Goal: Information Seeking & Learning: Learn about a topic

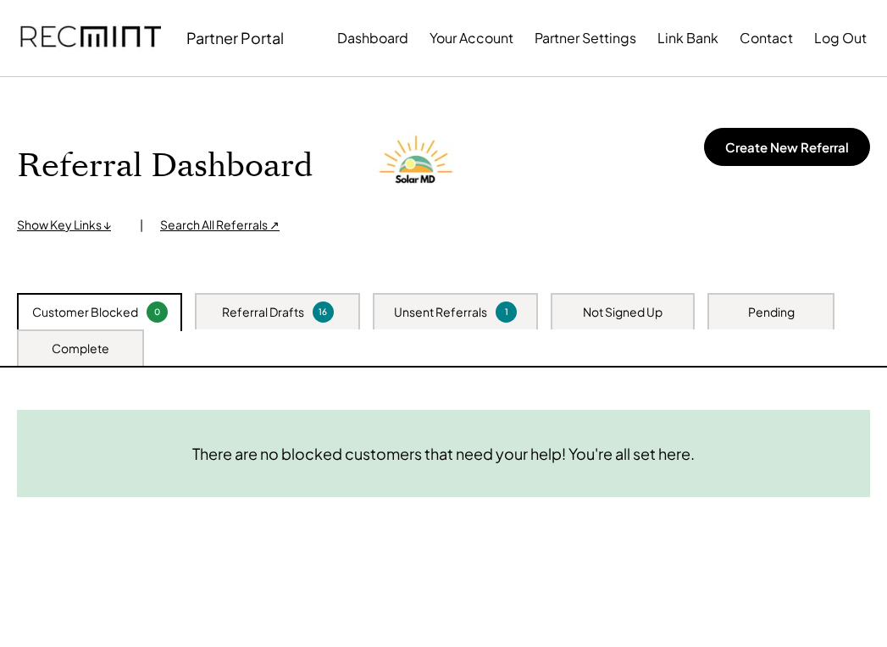
drag, startPoint x: 64, startPoint y: 27, endPoint x: 38, endPoint y: 112, distance: 88.7
click at [38, 112] on div "Referral Dashboard Show Key Links ↓ | Search All Referrals ↗ Create New Referral" at bounding box center [443, 185] width 887 height 216
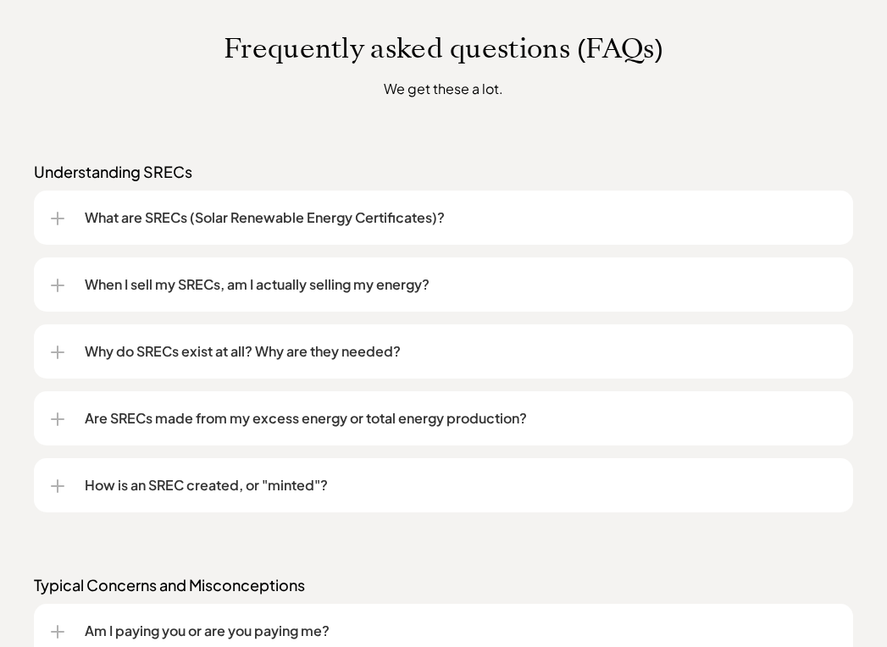
scroll to position [1271, 0]
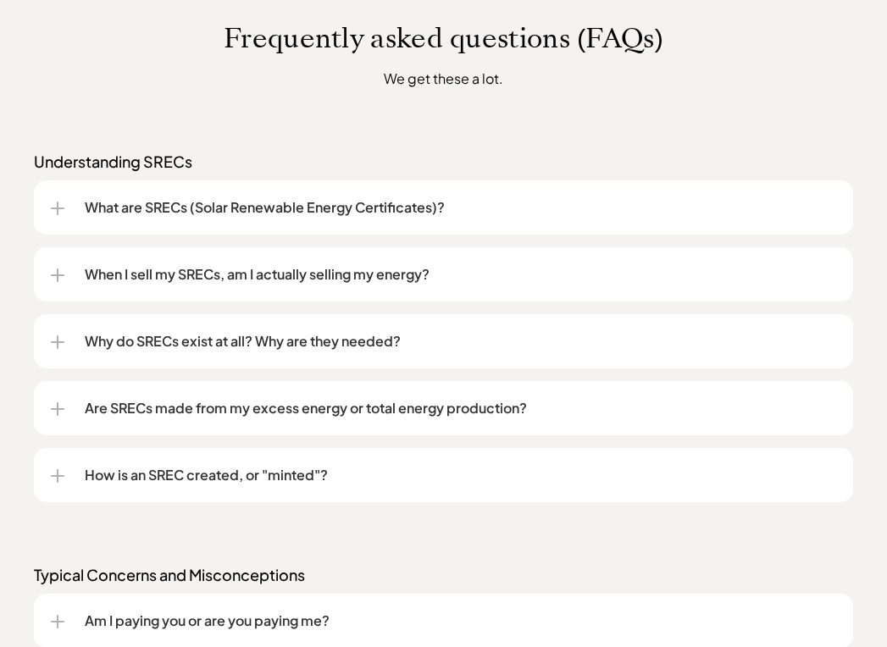
click at [62, 204] on div at bounding box center [58, 209] width 14 height 14
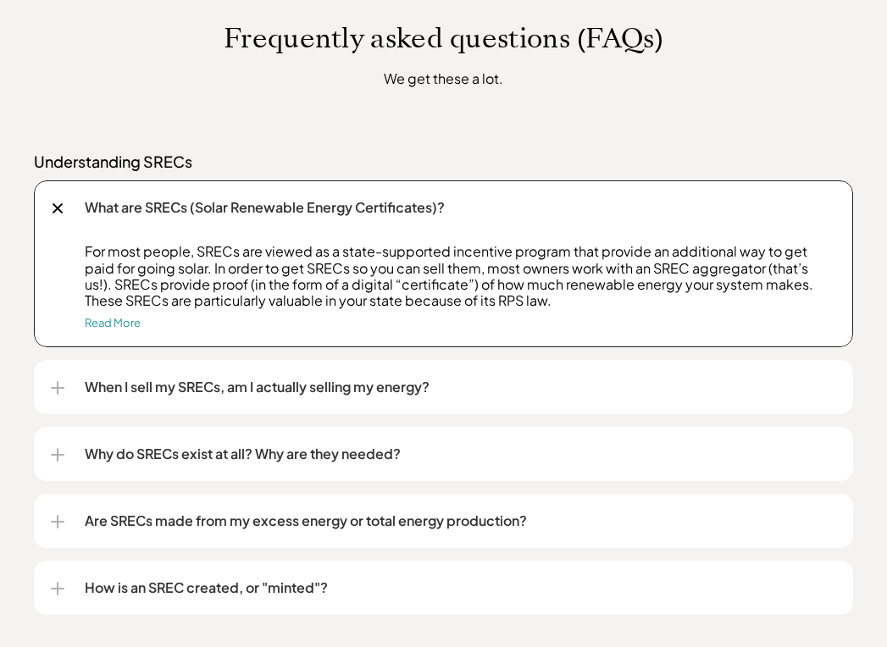
click at [53, 207] on div at bounding box center [57, 208] width 19 height 19
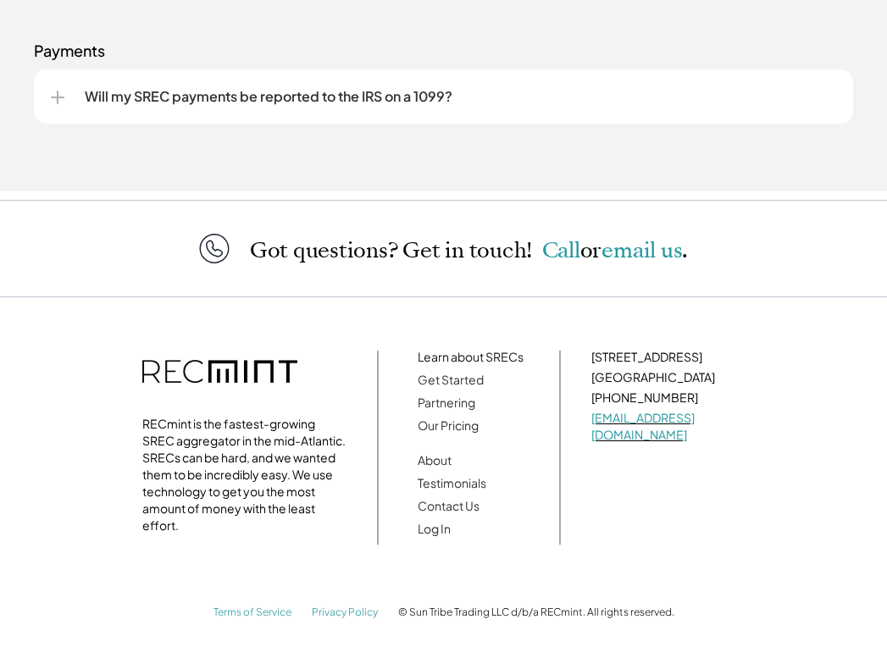
scroll to position [2581, 0]
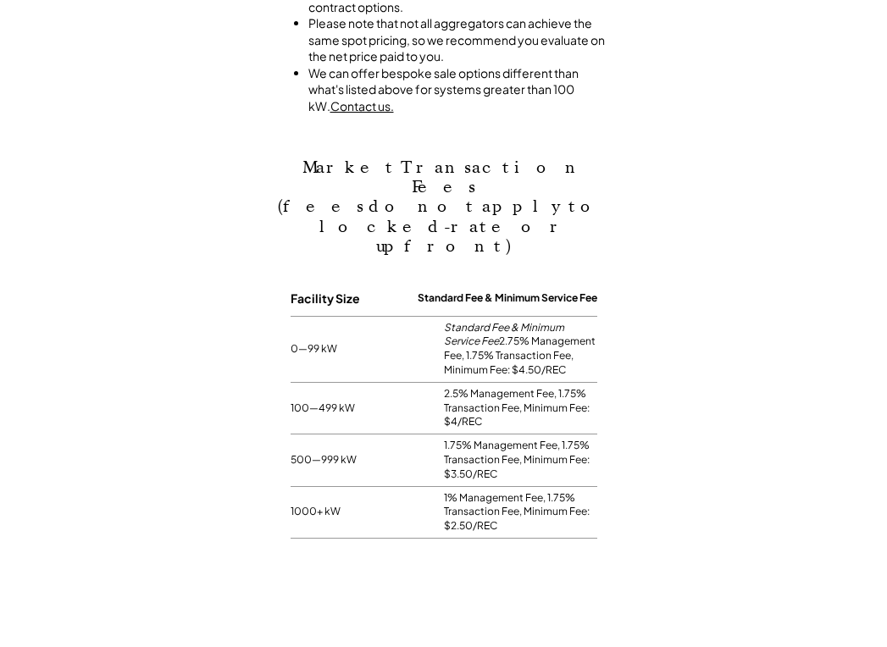
scroll to position [1355, 0]
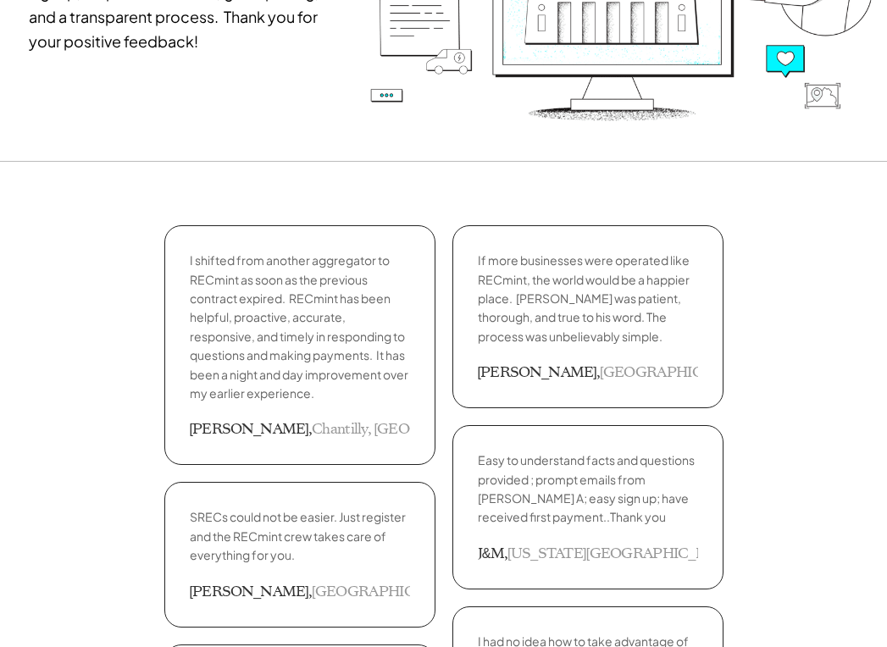
scroll to position [339, 0]
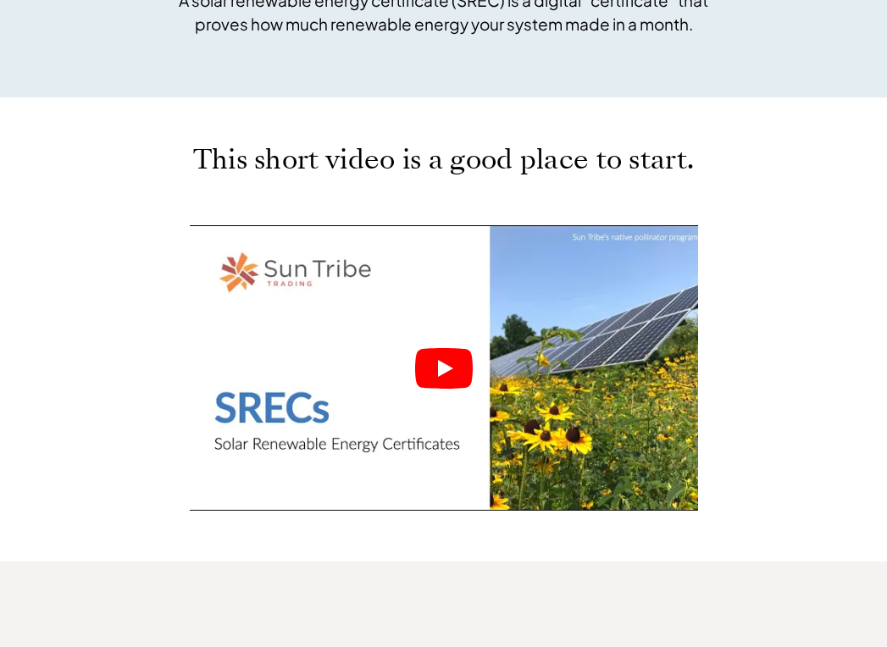
scroll to position [678, 0]
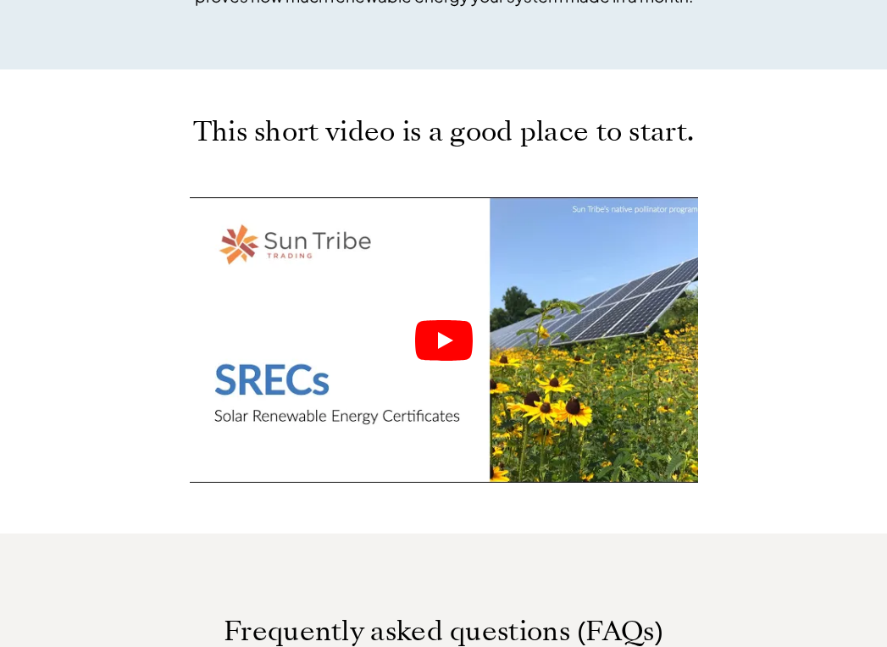
click at [437, 339] on icon "Play" at bounding box center [444, 340] width 58 height 41
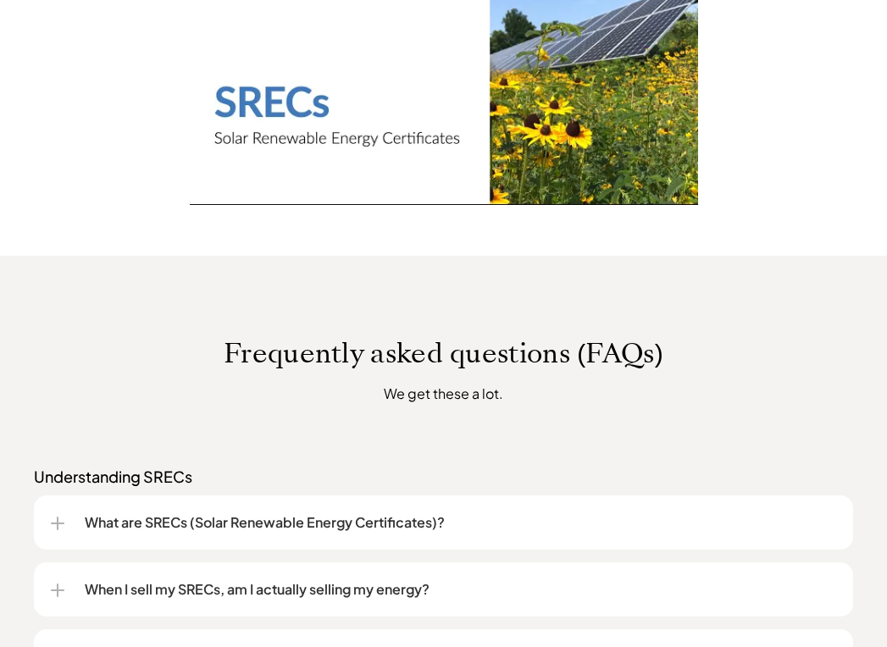
scroll to position [688, 0]
